Goal: Information Seeking & Learning: Check status

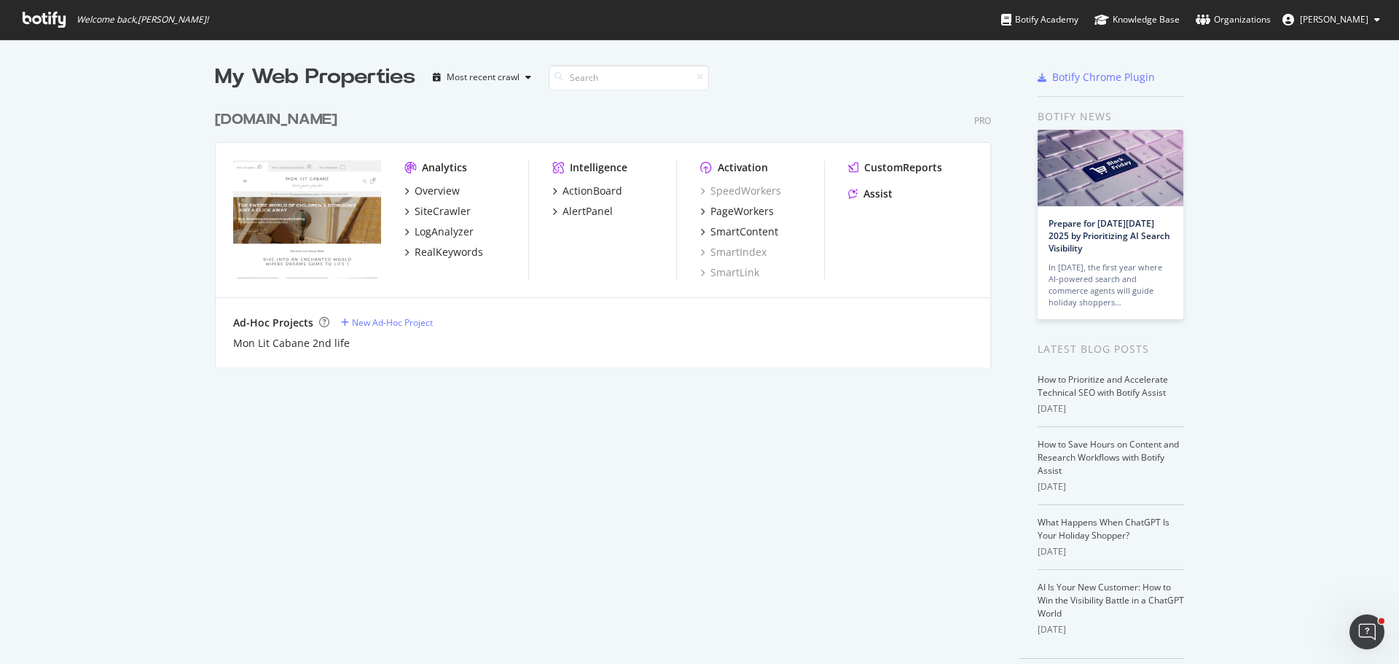
click at [327, 119] on div "[DOMAIN_NAME]" at bounding box center [276, 119] width 122 height 21
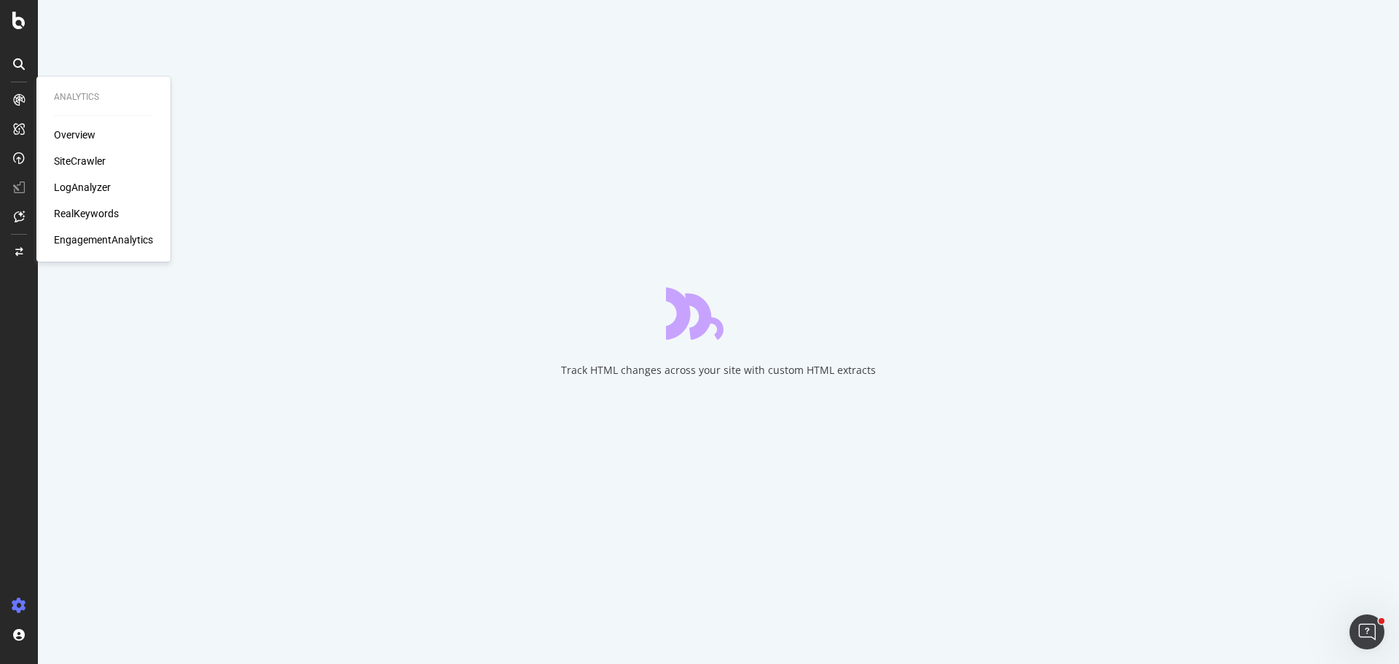
click at [101, 160] on div "SiteCrawler" at bounding box center [80, 161] width 52 height 15
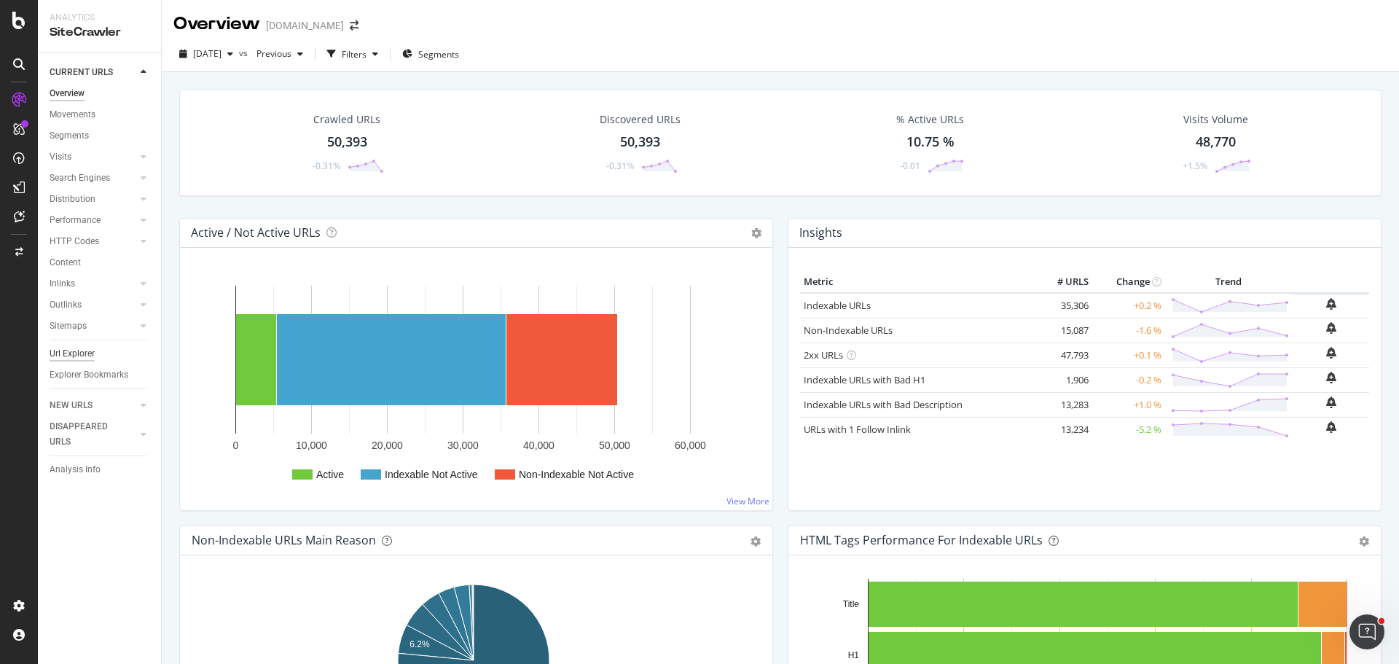
click at [85, 356] on div "Url Explorer" at bounding box center [72, 353] width 45 height 15
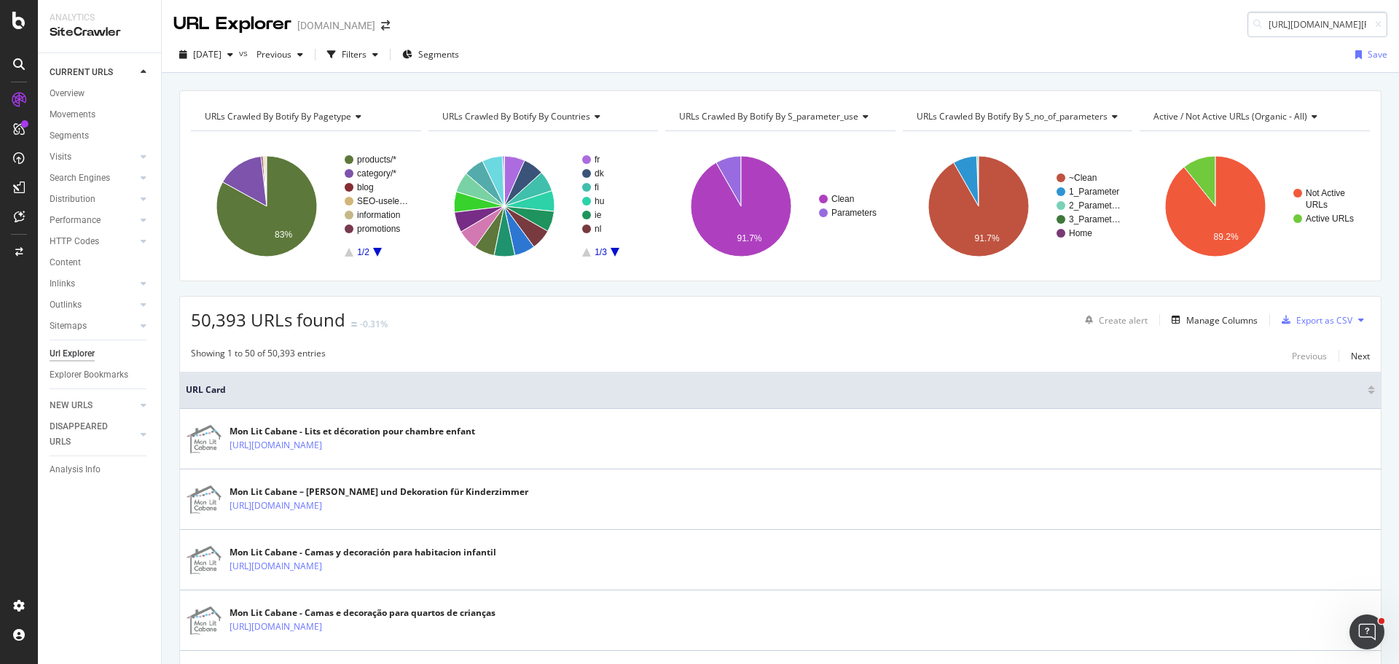
scroll to position [0, 142]
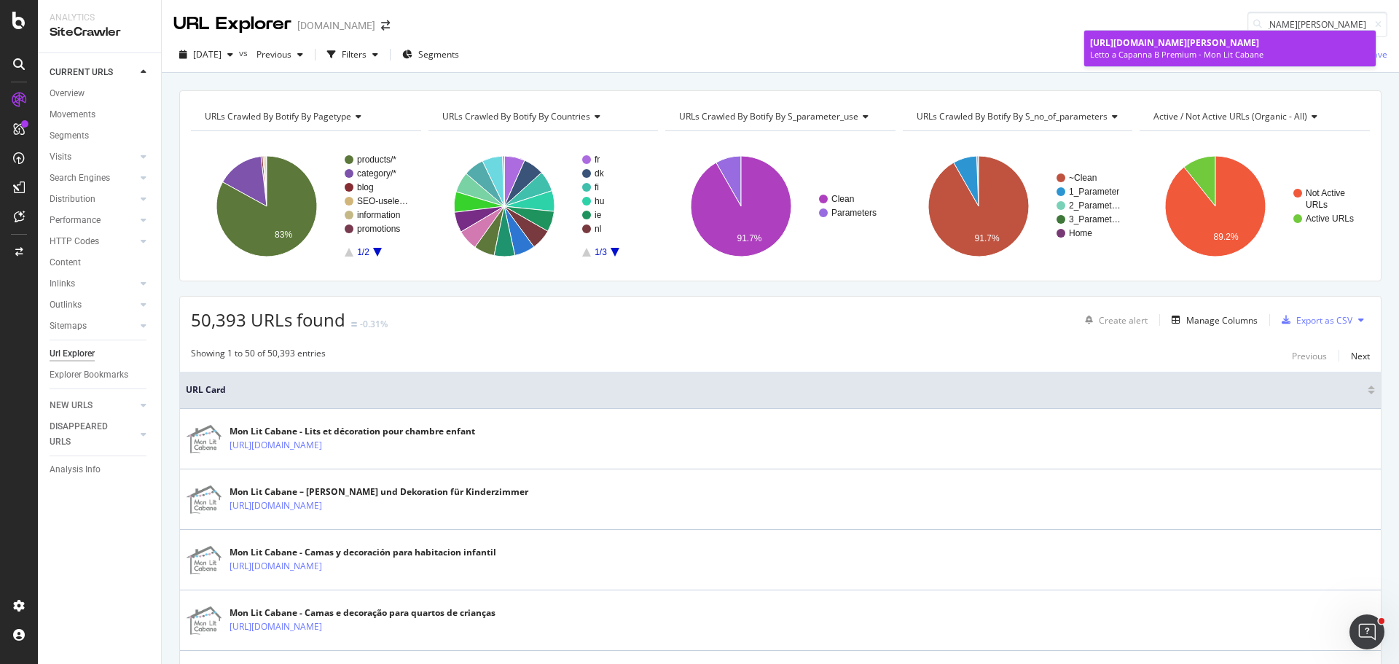
type input "[URL][DOMAIN_NAME][PERSON_NAME]"
click at [1237, 54] on div "Letto a Capanna B Premium - Mon Lit Cabane" at bounding box center [1230, 55] width 280 height 12
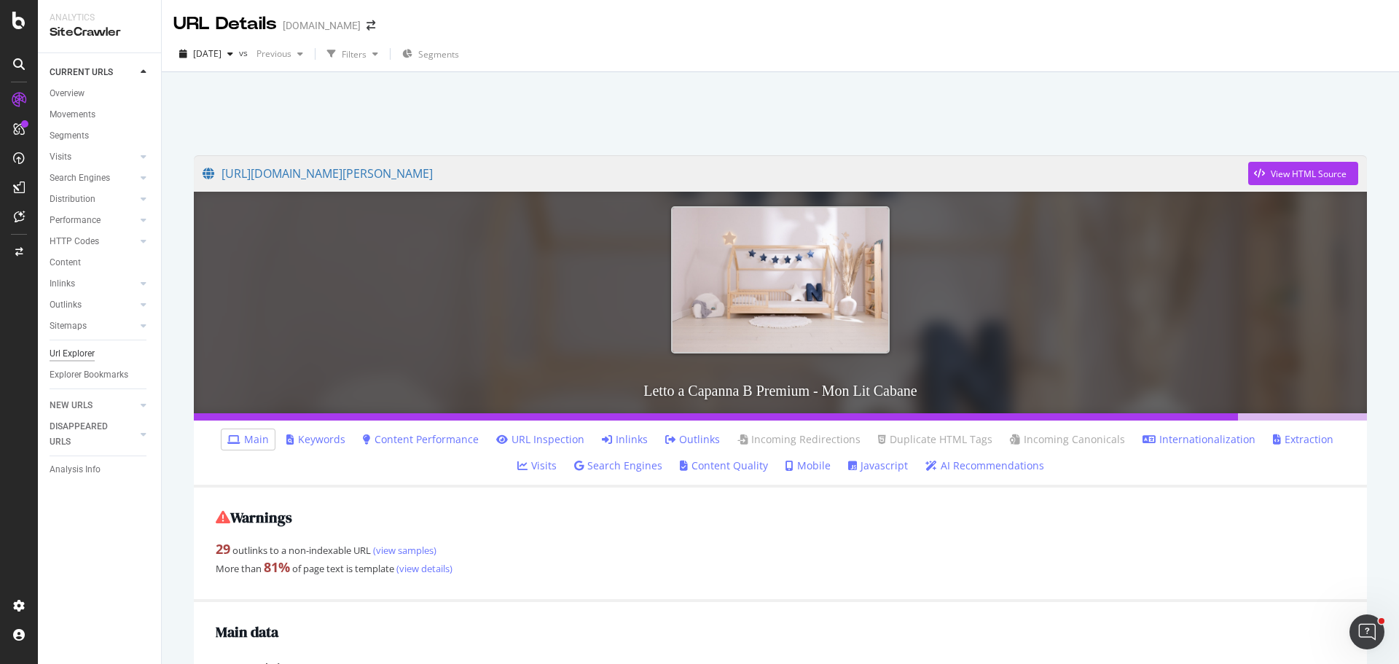
click at [83, 353] on div "Url Explorer" at bounding box center [72, 353] width 45 height 15
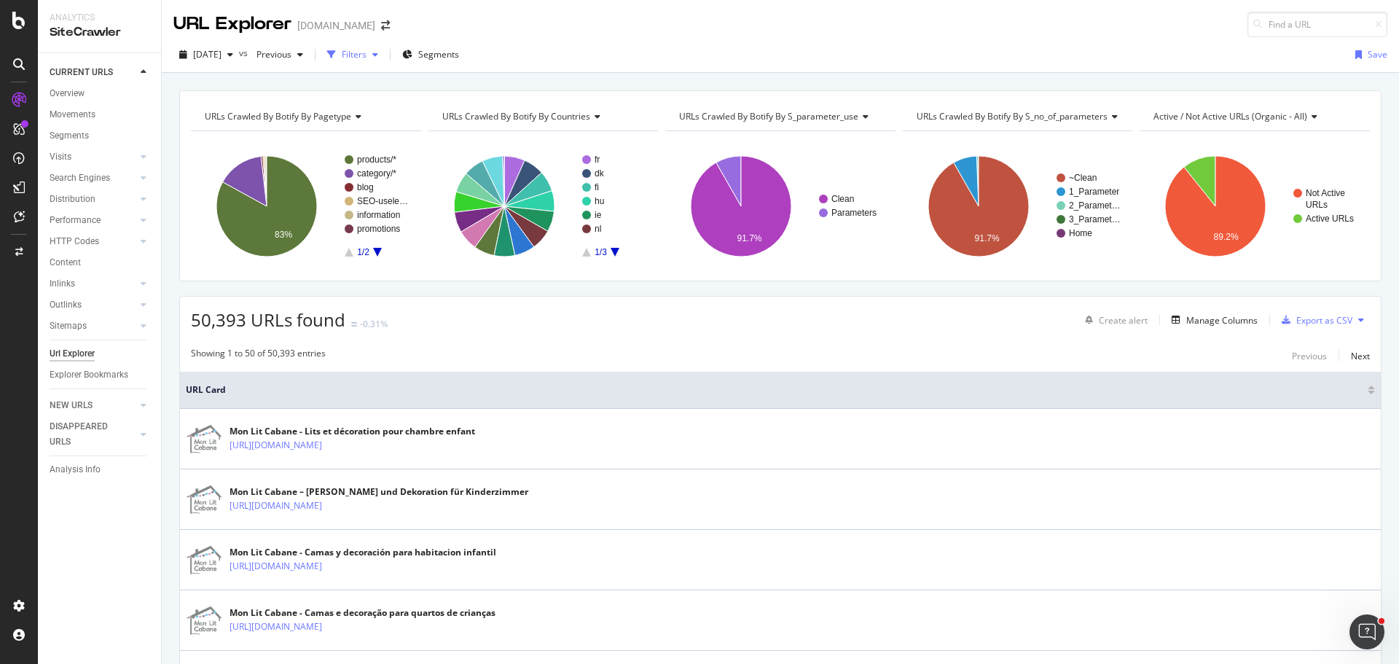
click at [367, 54] on div "Filters" at bounding box center [354, 54] width 25 height 12
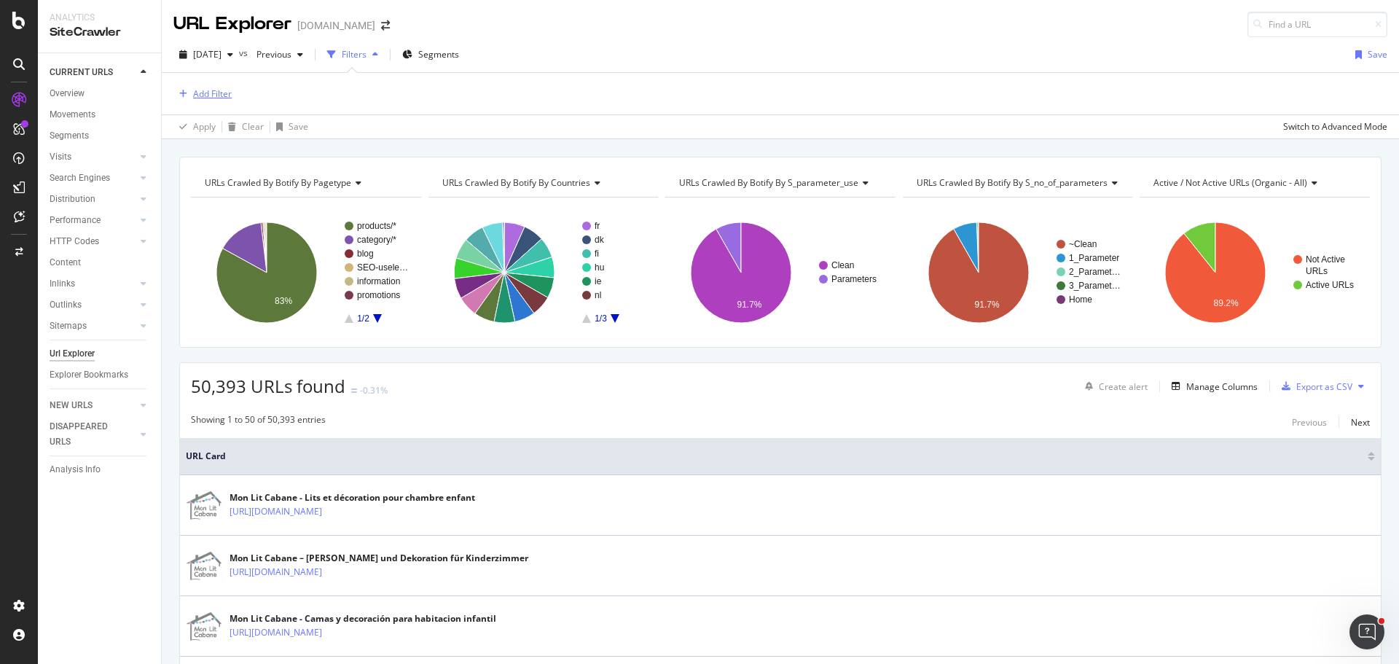
click at [206, 95] on div "Add Filter" at bounding box center [212, 93] width 39 height 12
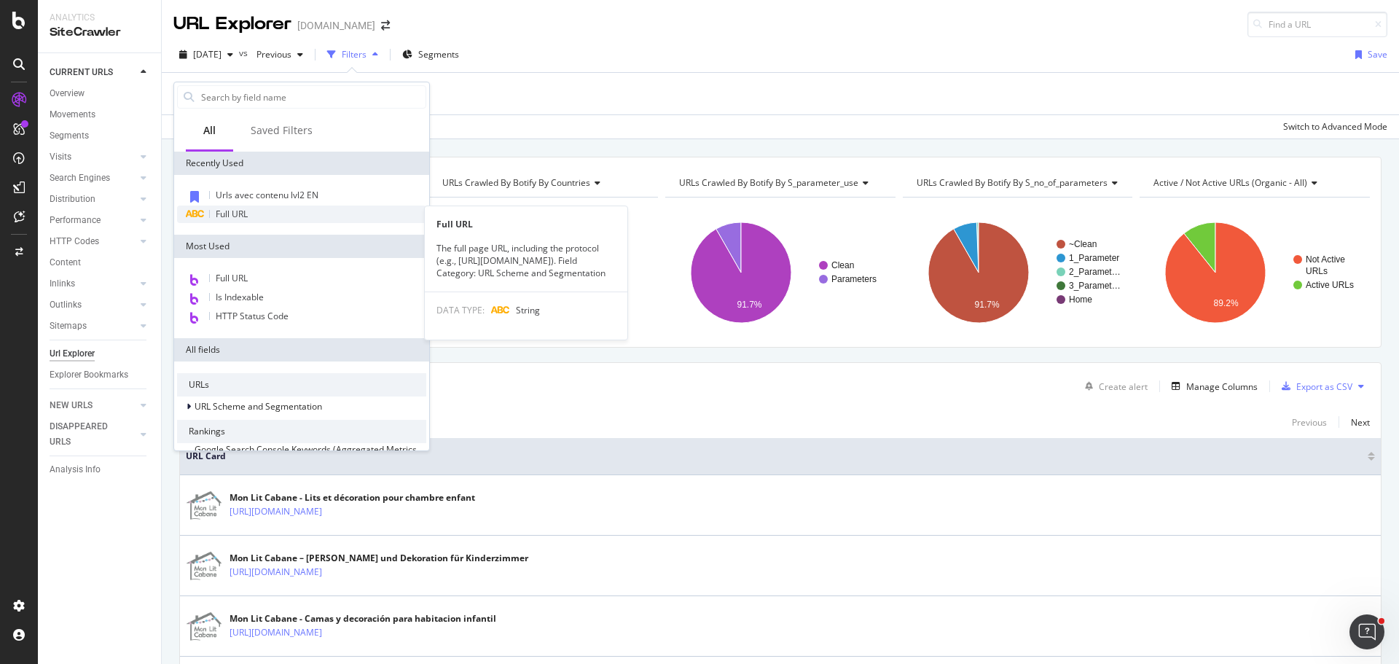
click at [255, 209] on div "Full URL" at bounding box center [301, 213] width 249 height 17
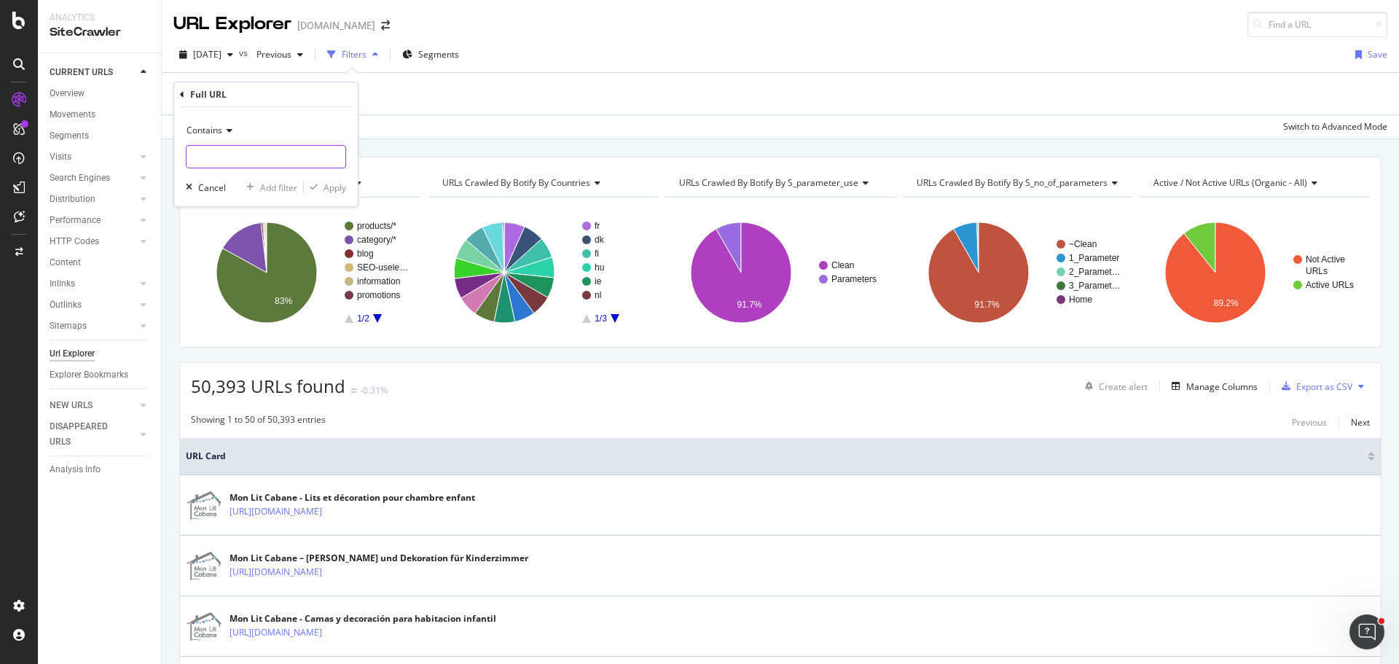
click at [271, 158] on input "text" at bounding box center [266, 156] width 159 height 23
paste input "[URL][DOMAIN_NAME][PERSON_NAME]"
type input "[URL][DOMAIN_NAME][PERSON_NAME]"
click at [335, 189] on div "Apply" at bounding box center [335, 187] width 23 height 12
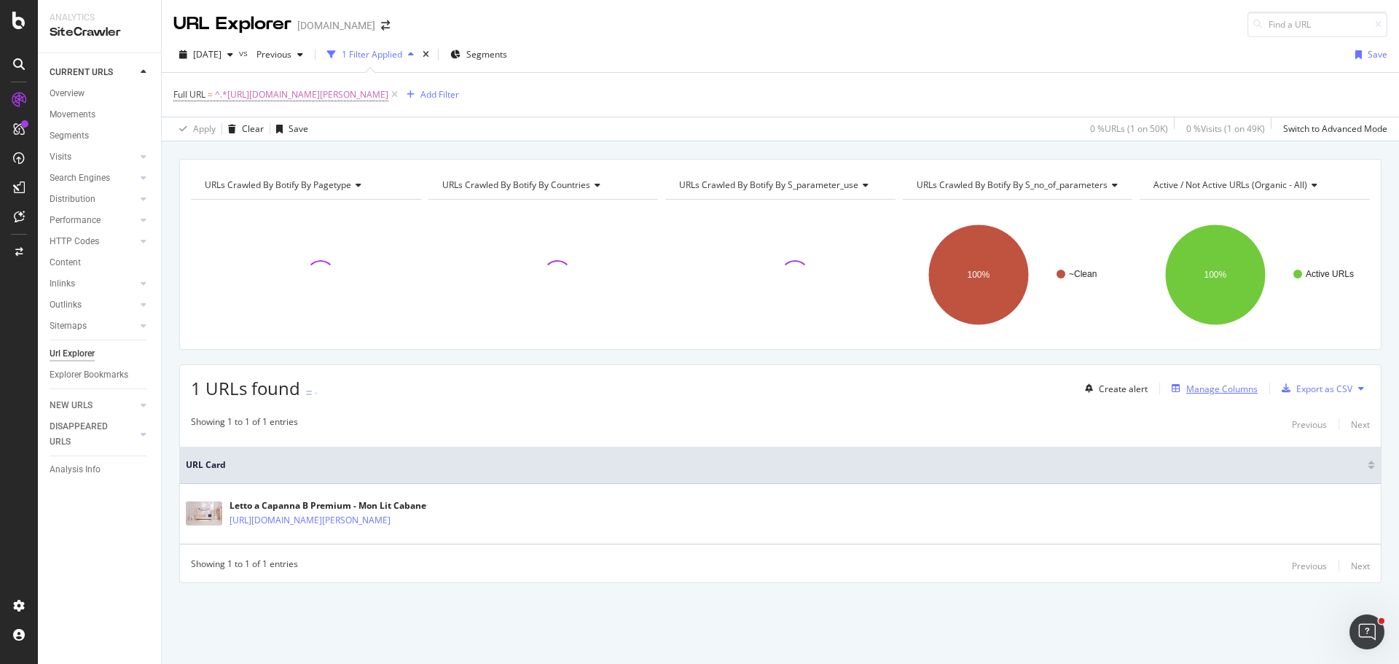
click at [1207, 387] on div "Manage Columns" at bounding box center [1221, 389] width 71 height 12
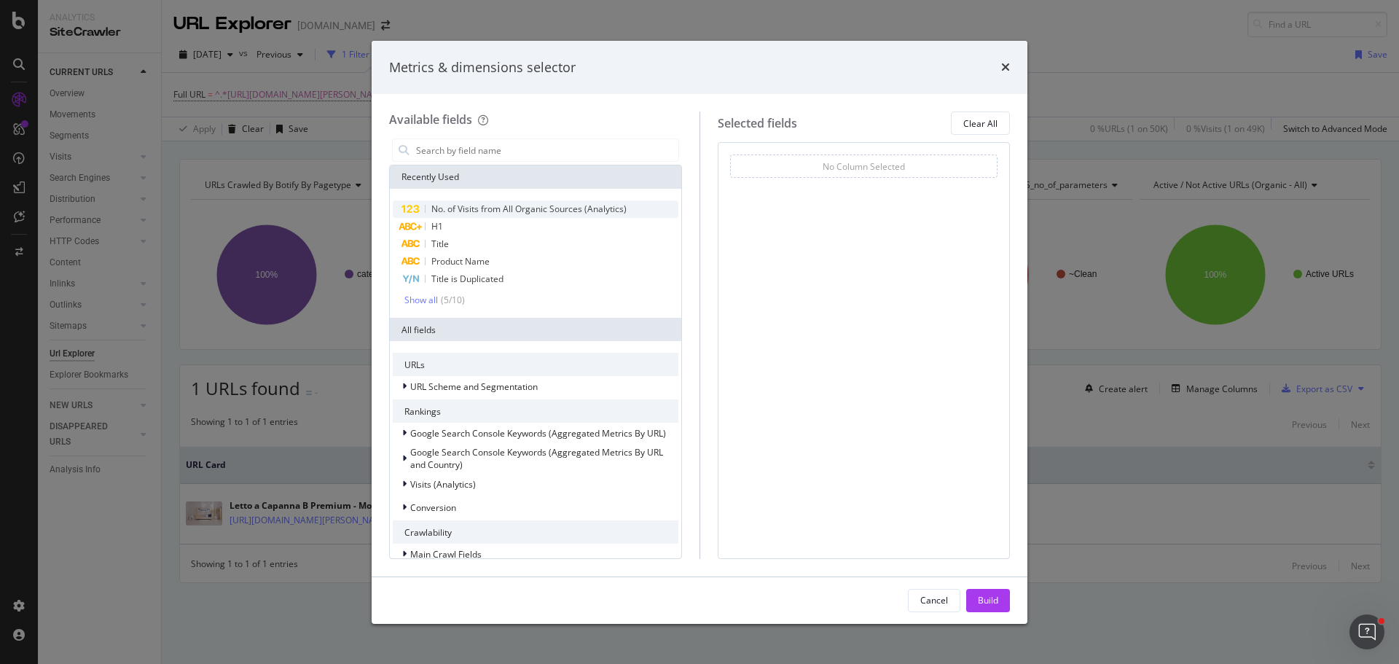
click at [549, 207] on span "No. of Visits from All Organic Sources (Analytics)" at bounding box center [528, 209] width 195 height 12
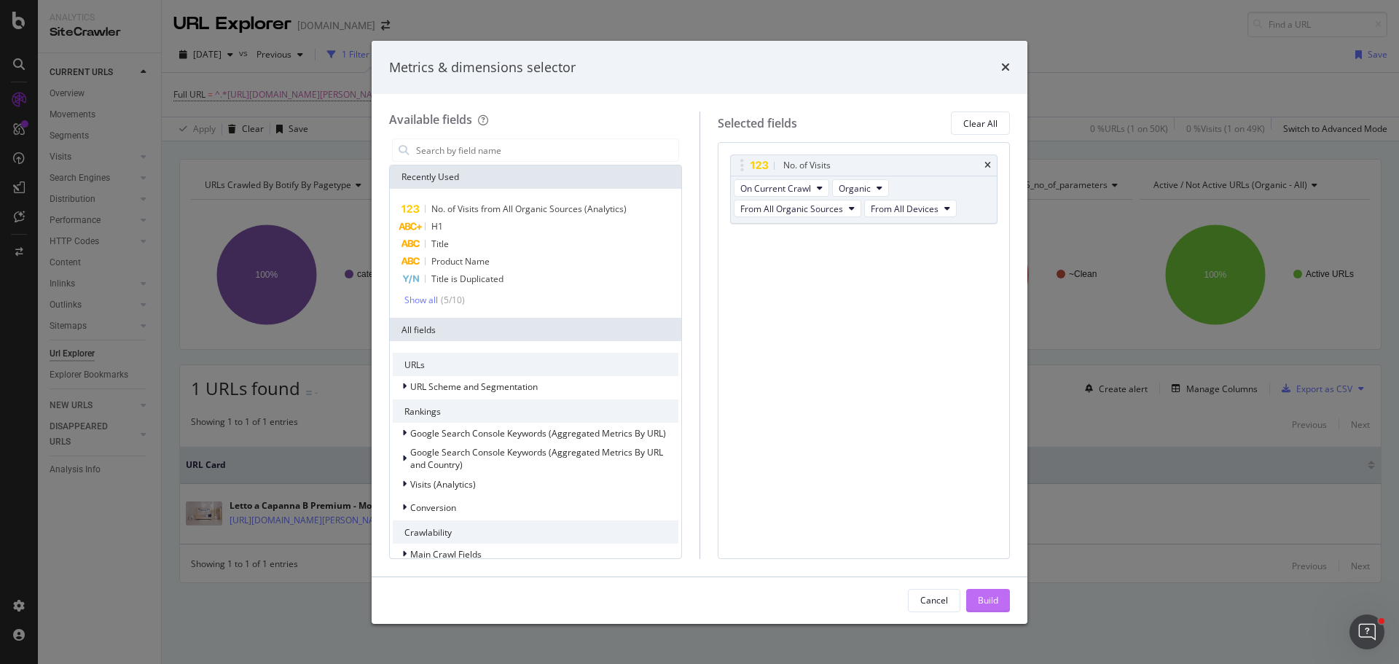
click at [984, 597] on div "Build" at bounding box center [988, 600] width 20 height 12
